Goal: Transaction & Acquisition: Purchase product/service

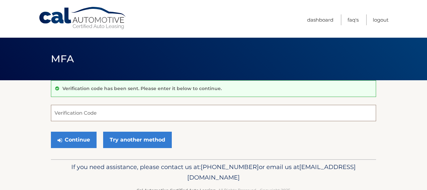
click at [99, 112] on input "Verification Code" at bounding box center [213, 113] width 325 height 16
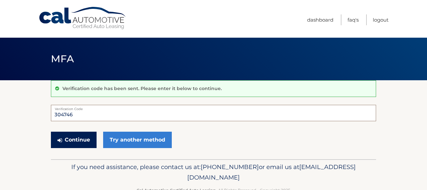
type input "304746"
click at [70, 145] on button "Continue" at bounding box center [74, 140] width 46 height 16
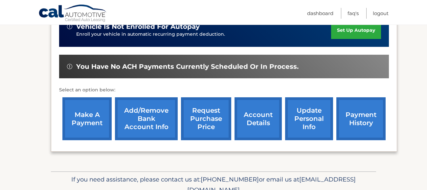
scroll to position [180, 0]
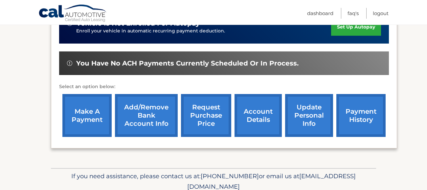
click at [81, 109] on link "make a payment" at bounding box center [86, 115] width 49 height 43
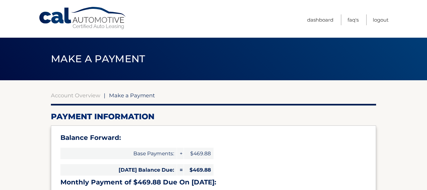
select select "MTBkYTViNTMtMzU4OC00ZjIxLTk4MTYtZGMyOWM0ZTdiYjE3"
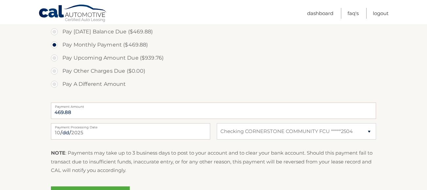
scroll to position [306, 0]
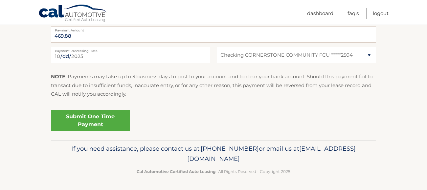
click at [94, 113] on link "Submit One Time Payment" at bounding box center [90, 120] width 79 height 21
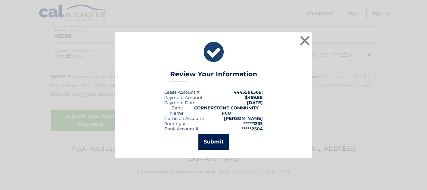
click at [214, 143] on button "Submit" at bounding box center [213, 142] width 31 height 16
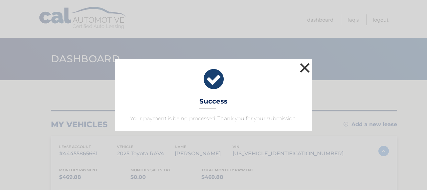
click at [299, 72] on button "×" at bounding box center [304, 67] width 13 height 13
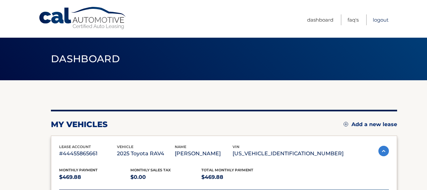
click at [383, 18] on link "Logout" at bounding box center [381, 19] width 16 height 11
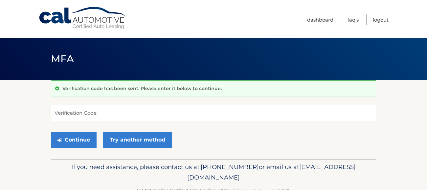
click at [75, 117] on input "Verification Code" at bounding box center [213, 113] width 325 height 16
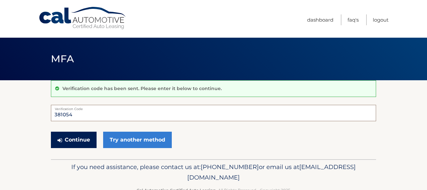
type input "381054"
click at [74, 137] on button "Continue" at bounding box center [74, 140] width 46 height 16
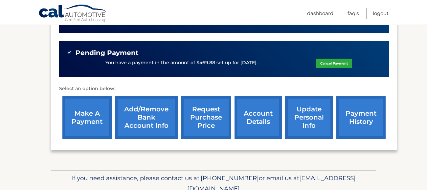
scroll to position [192, 0]
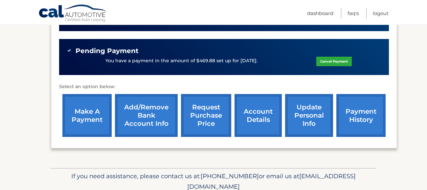
click at [362, 121] on link "payment history" at bounding box center [360, 115] width 49 height 43
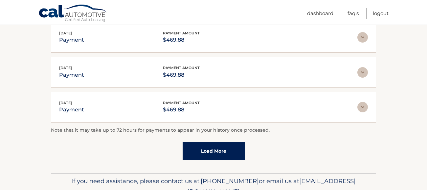
scroll to position [210, 0]
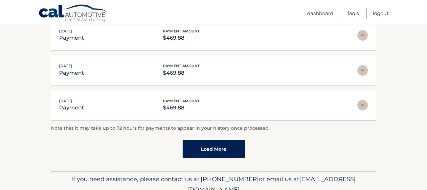
click at [224, 150] on link "Load More" at bounding box center [214, 149] width 62 height 18
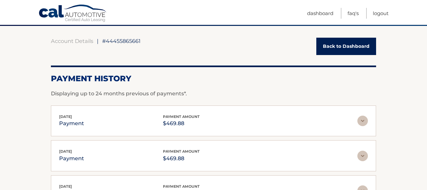
scroll to position [54, 0]
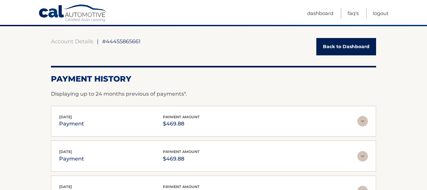
click at [332, 45] on link "Back to Dashboard" at bounding box center [346, 46] width 60 height 17
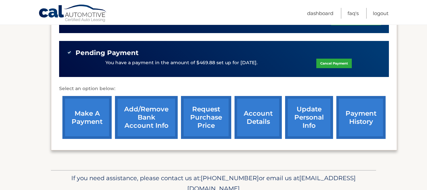
scroll to position [190, 0]
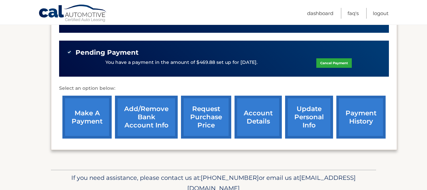
click at [81, 112] on link "make a payment" at bounding box center [86, 117] width 49 height 43
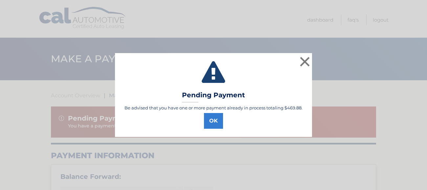
select select "MTBkYTViNTMtMzU4OC00ZjIxLTk4MTYtZGMyOWM0ZTdiYjE3"
click at [219, 124] on button "OK" at bounding box center [213, 121] width 19 height 16
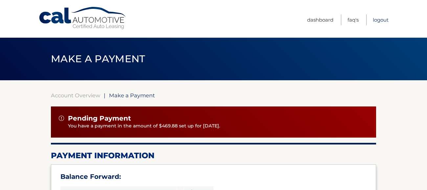
click at [378, 19] on link "Logout" at bounding box center [381, 19] width 16 height 11
